Goal: Task Accomplishment & Management: Complete application form

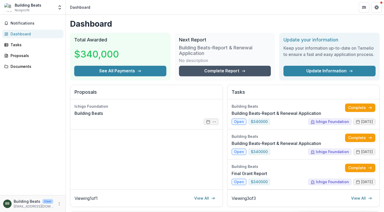
click at [223, 71] on link "Complete Report" at bounding box center [225, 71] width 92 height 11
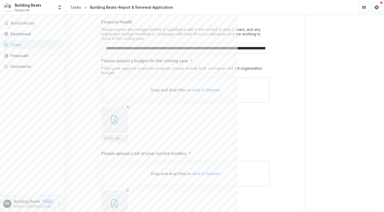
scroll to position [1083, 0]
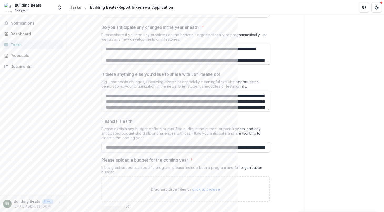
click at [189, 142] on input "Financial Health" at bounding box center [185, 147] width 169 height 11
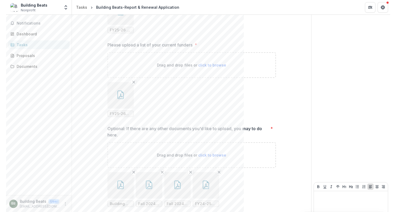
scroll to position [1304, 0]
